Goal: Task Accomplishment & Management: Manage account settings

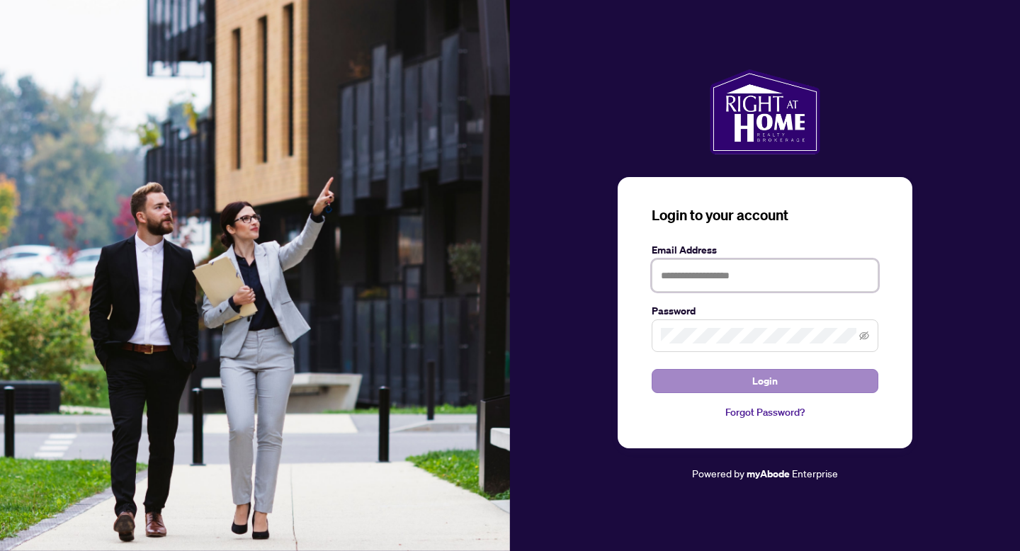
type input "**********"
click at [762, 378] on span "Login" at bounding box center [766, 381] width 26 height 23
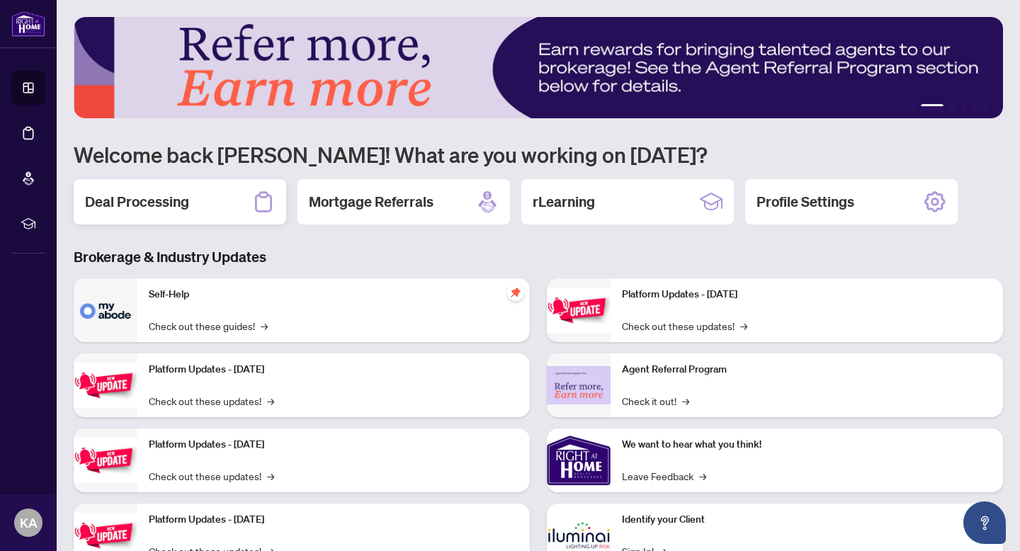
click at [159, 203] on h2 "Deal Processing" at bounding box center [137, 202] width 104 height 20
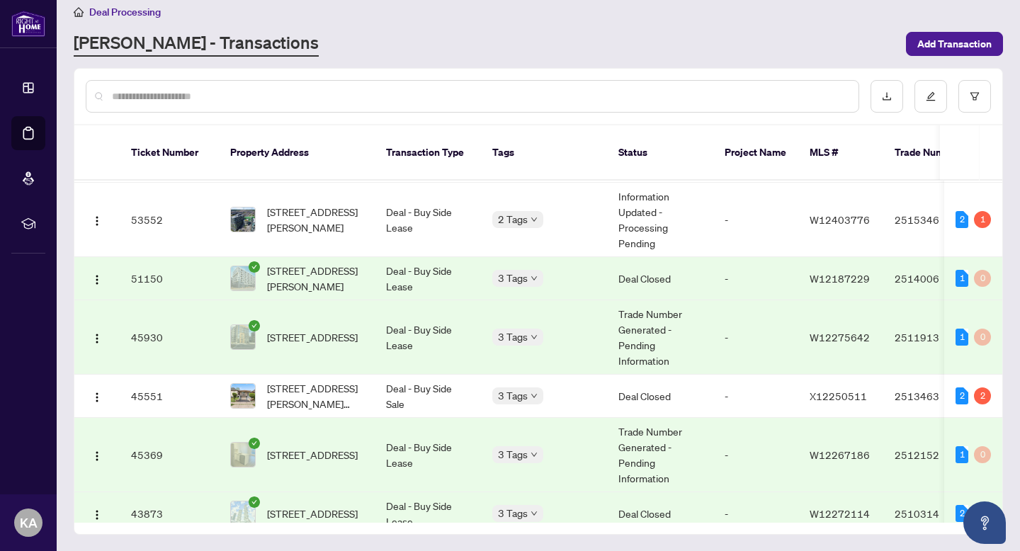
scroll to position [210, 0]
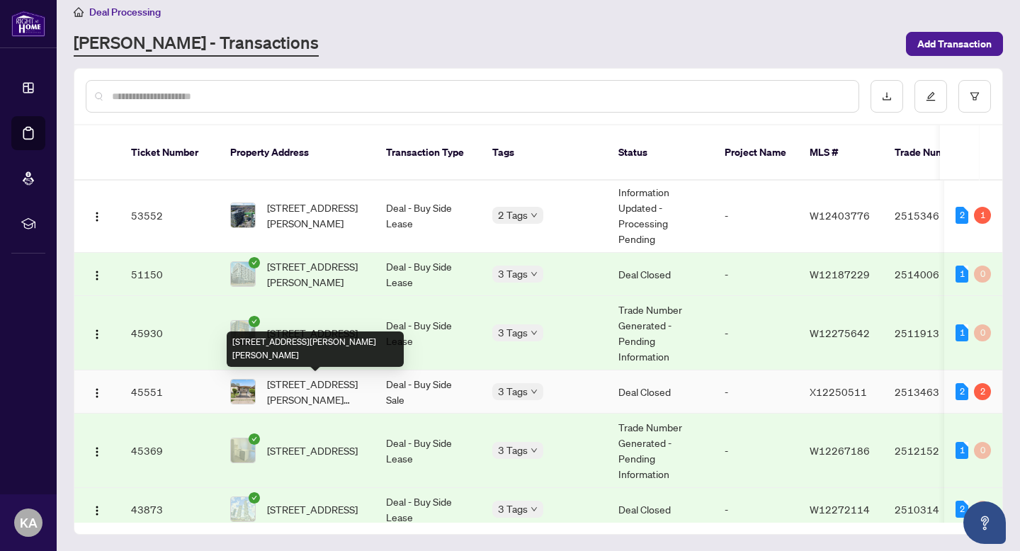
click at [305, 390] on span "[STREET_ADDRESS][PERSON_NAME][PERSON_NAME]" at bounding box center [315, 391] width 96 height 31
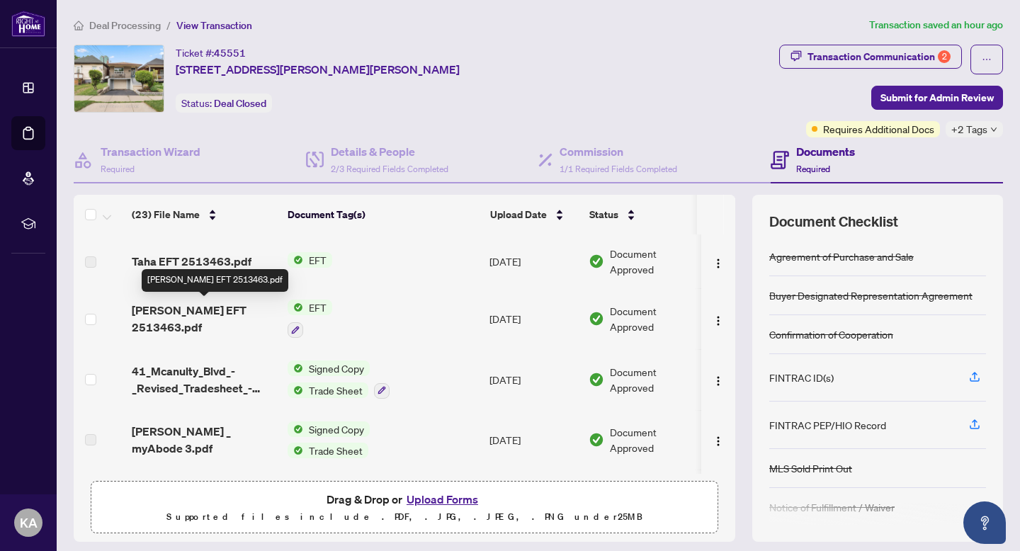
click at [196, 313] on span "[PERSON_NAME] EFT 2513463.pdf" at bounding box center [204, 319] width 145 height 34
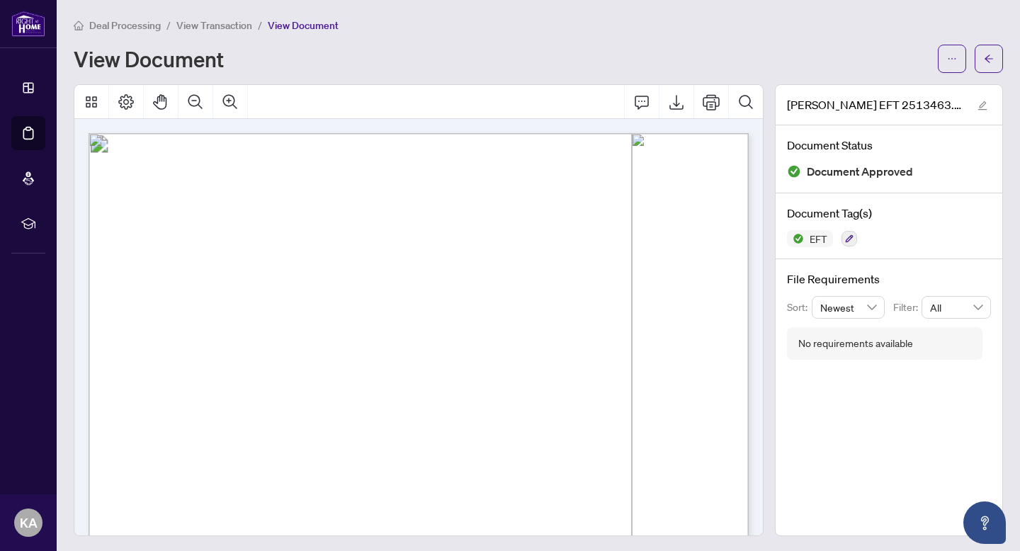
scroll to position [1, 0]
click at [211, 25] on span "View Transaction" at bounding box center [214, 25] width 76 height 13
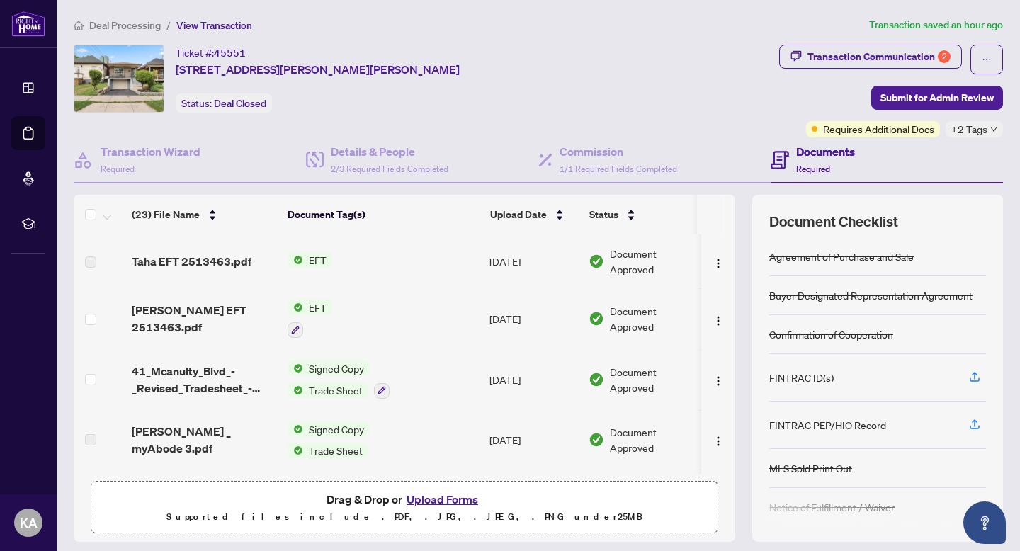
click at [137, 25] on span "Deal Processing" at bounding box center [125, 25] width 72 height 13
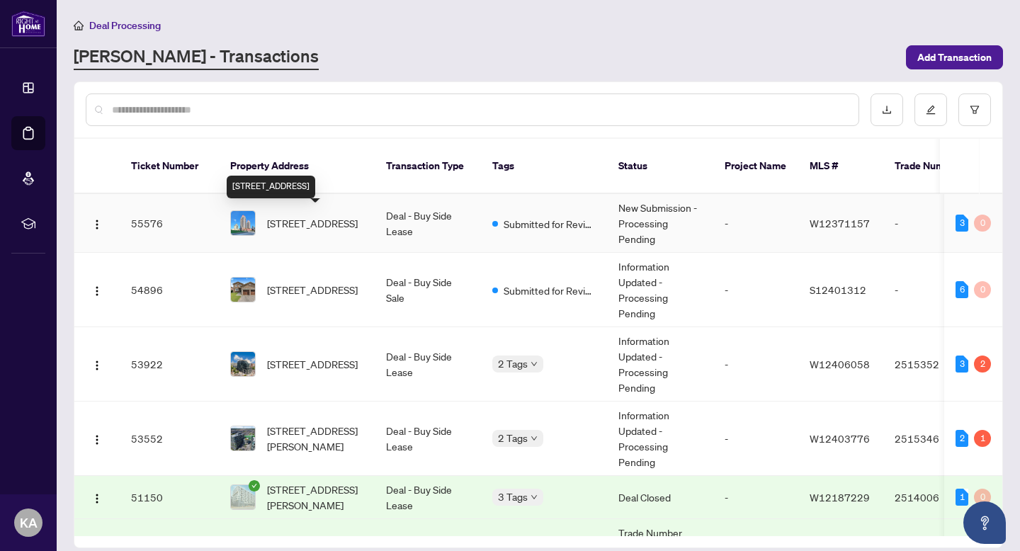
click at [298, 216] on span "[STREET_ADDRESS]" at bounding box center [312, 223] width 91 height 16
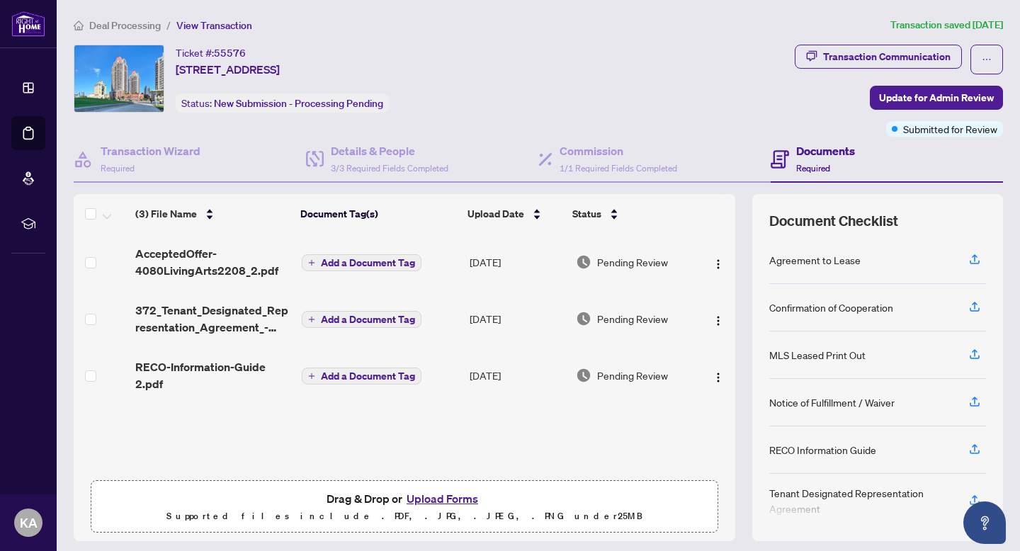
click at [455, 491] on button "Upload Forms" at bounding box center [443, 499] width 80 height 18
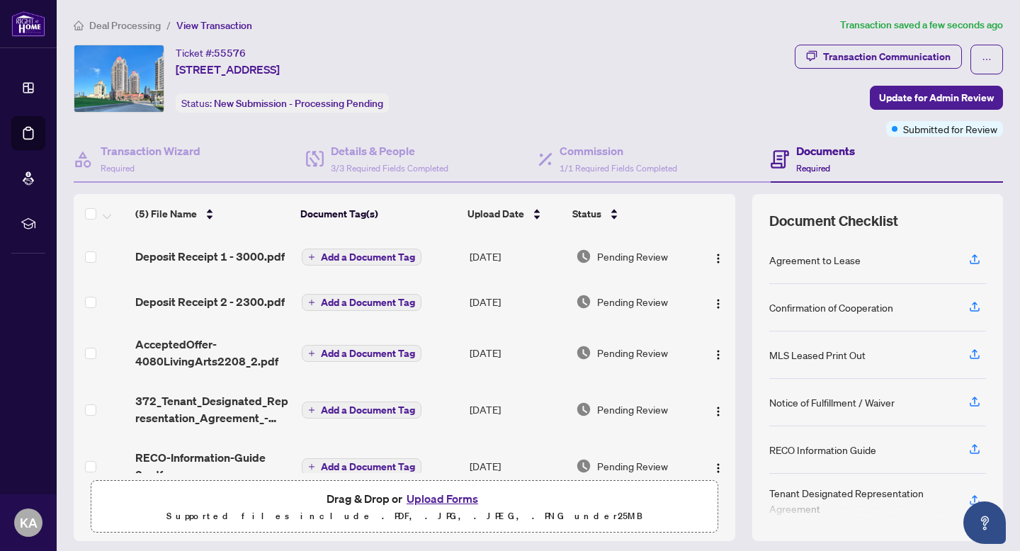
scroll to position [26, 0]
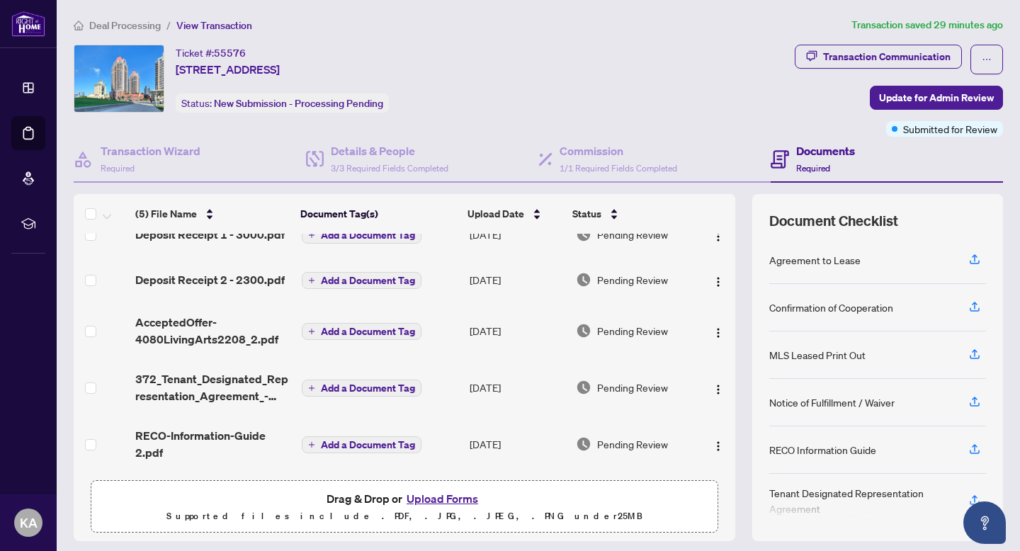
click at [144, 26] on span "Deal Processing" at bounding box center [125, 25] width 72 height 13
